Goal: Navigation & Orientation: Find specific page/section

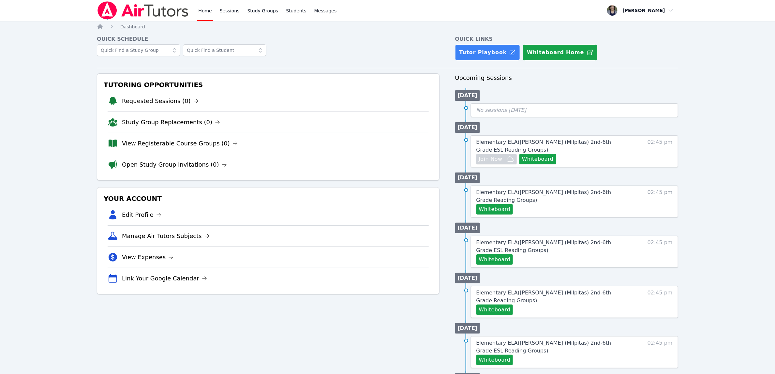
click at [699, 81] on div "Home Sessions Study Groups Students Messages Open user menu Elsa Reynoso Open m…" at bounding box center [387, 296] width 775 height 593
